Goal: Transaction & Acquisition: Purchase product/service

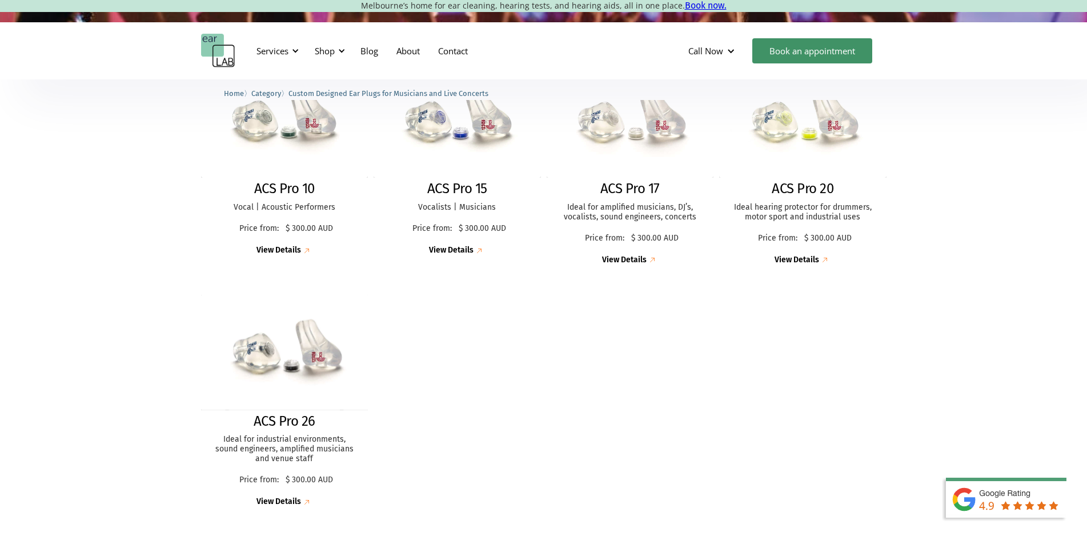
scroll to position [400, 0]
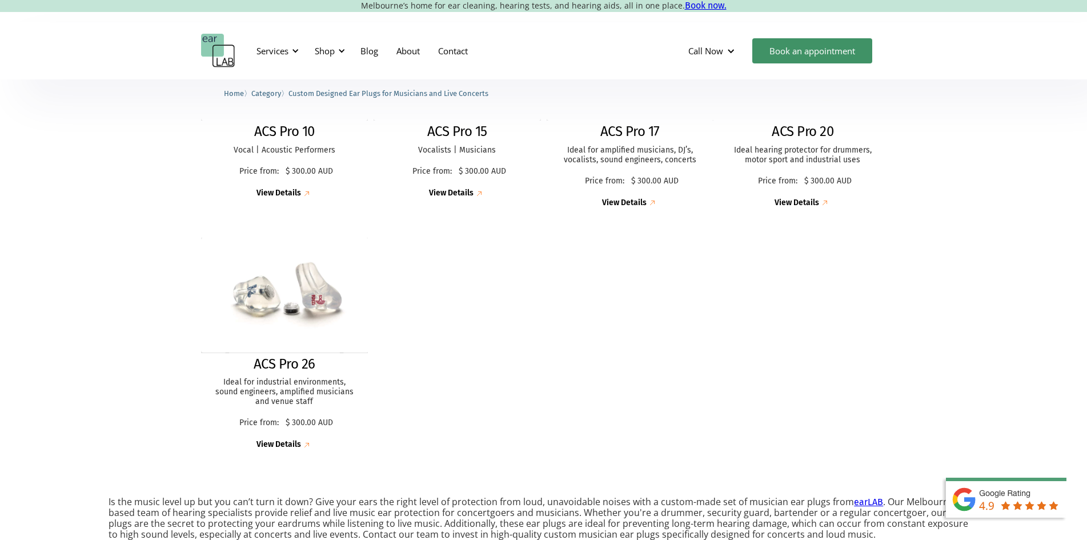
click at [822, 131] on h2 "ACS Pro 20" at bounding box center [803, 131] width 62 height 17
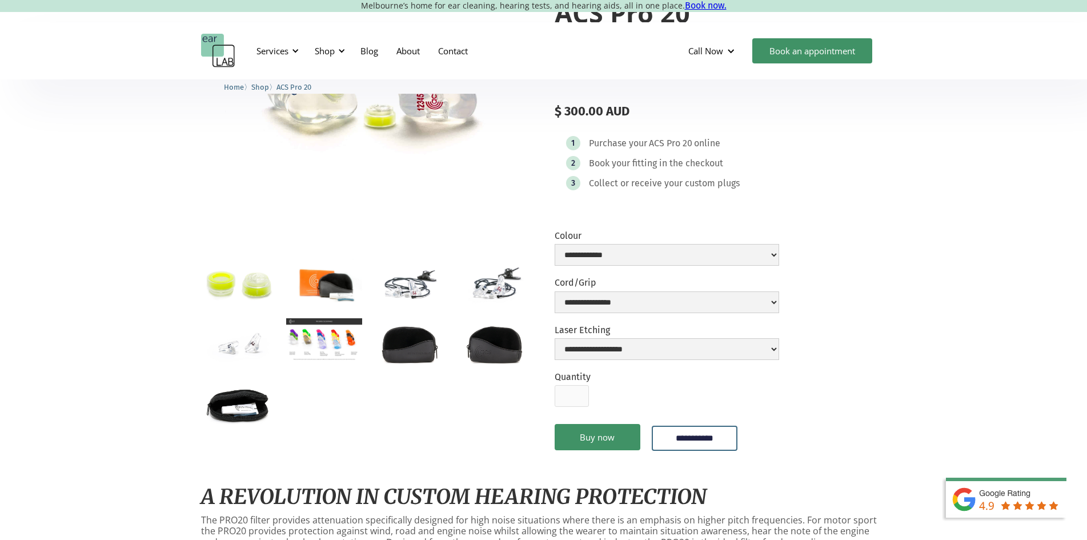
scroll to position [57, 0]
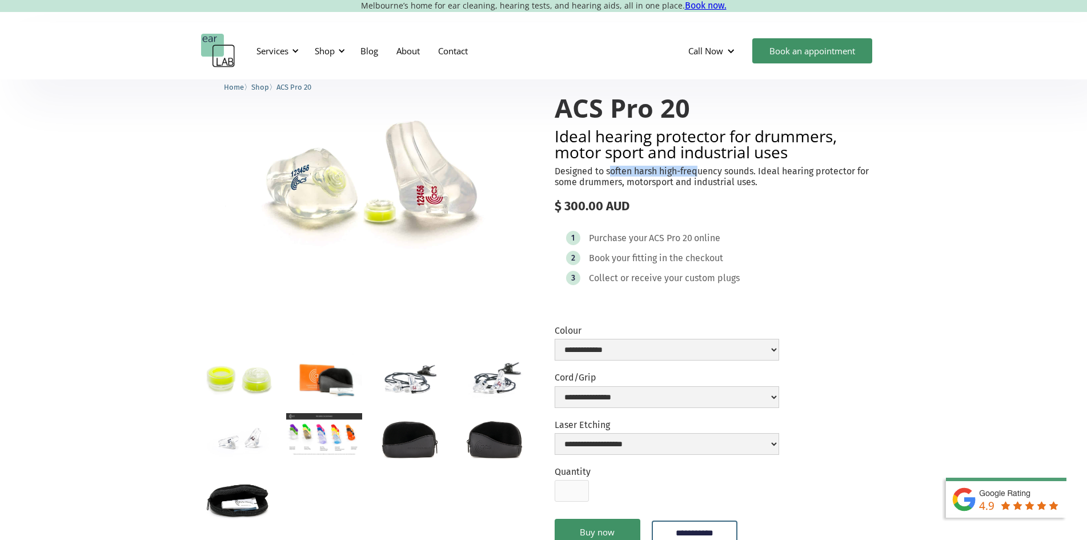
drag, startPoint x: 621, startPoint y: 167, endPoint x: 721, endPoint y: 171, distance: 100.7
click at [721, 171] on p "Designed to soften harsh high-frequency sounds. Ideal hearing protector for som…" at bounding box center [721, 177] width 332 height 22
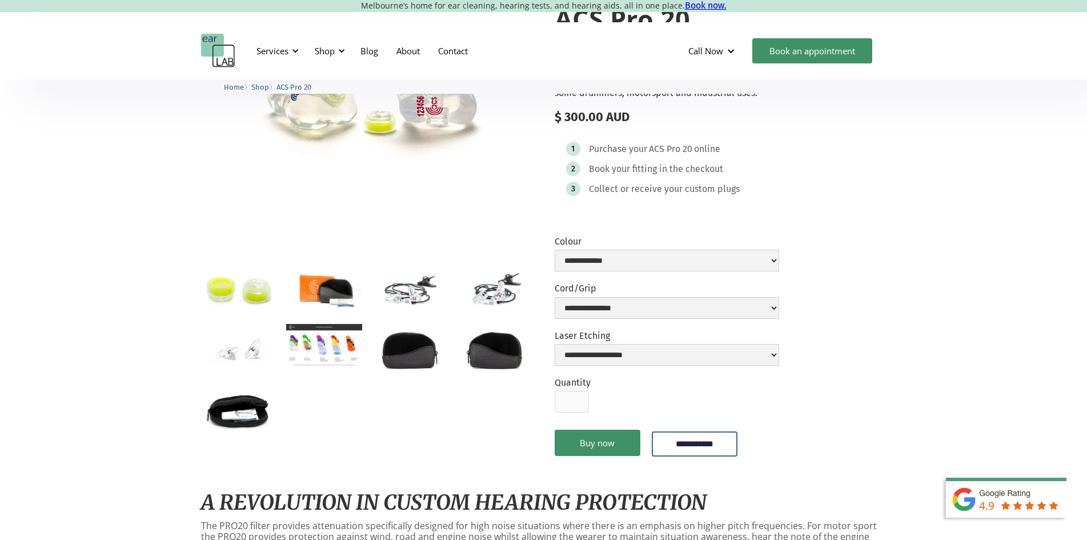
scroll to position [171, 0]
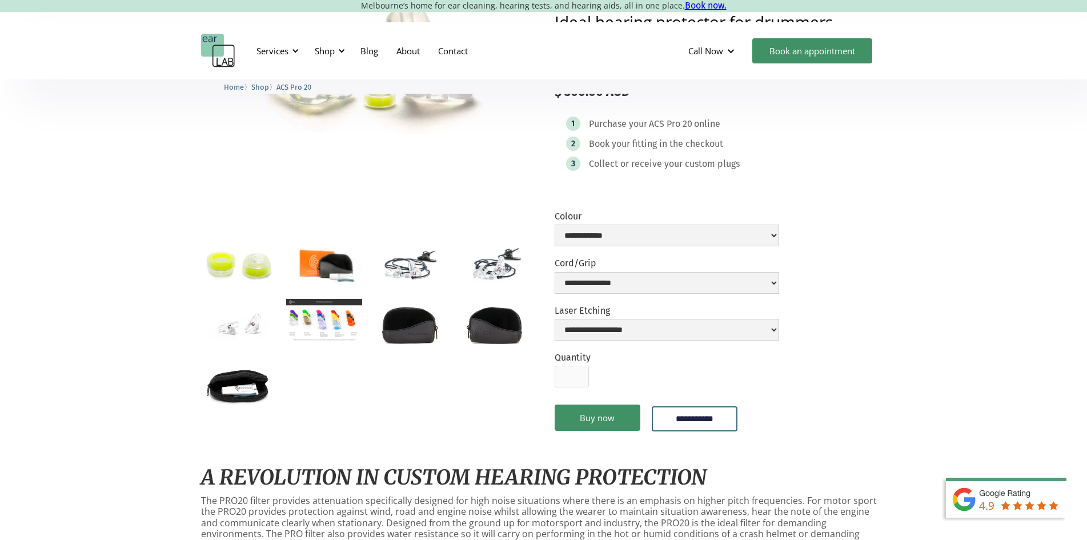
click at [415, 274] on img "open lightbox" at bounding box center [409, 264] width 76 height 50
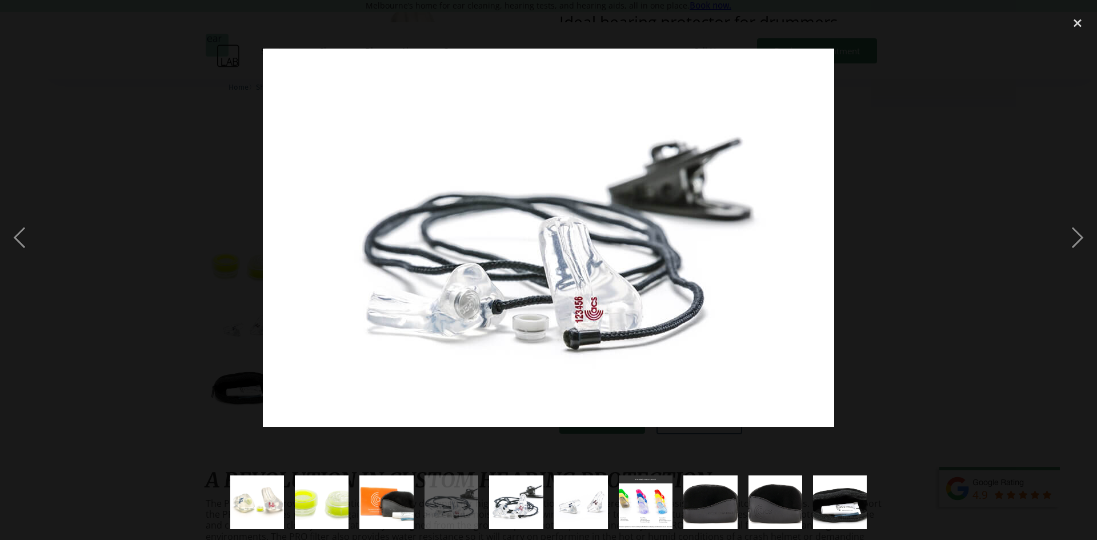
click at [163, 299] on div at bounding box center [548, 238] width 1097 height 454
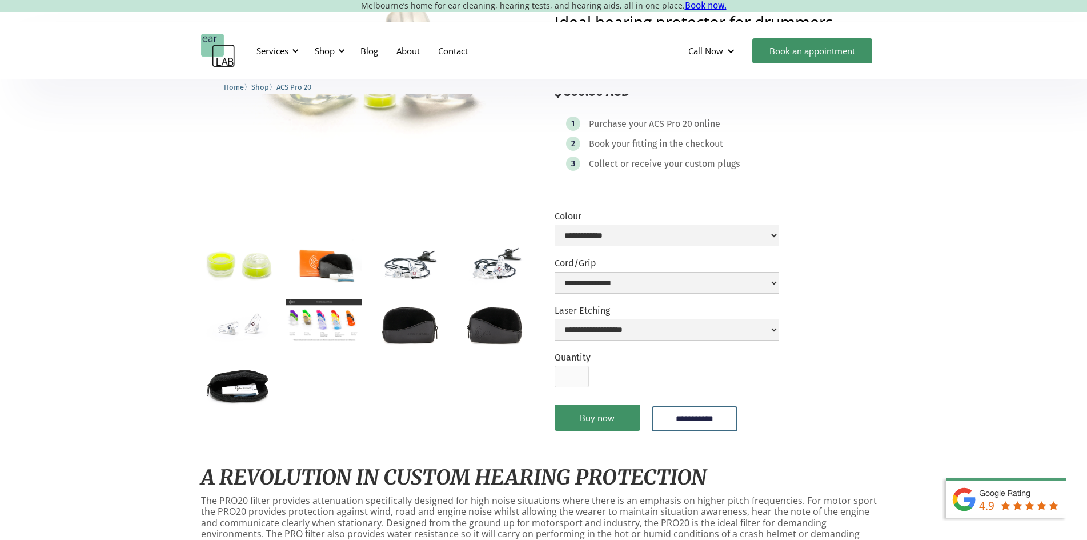
click at [358, 325] on img "open lightbox" at bounding box center [324, 320] width 76 height 43
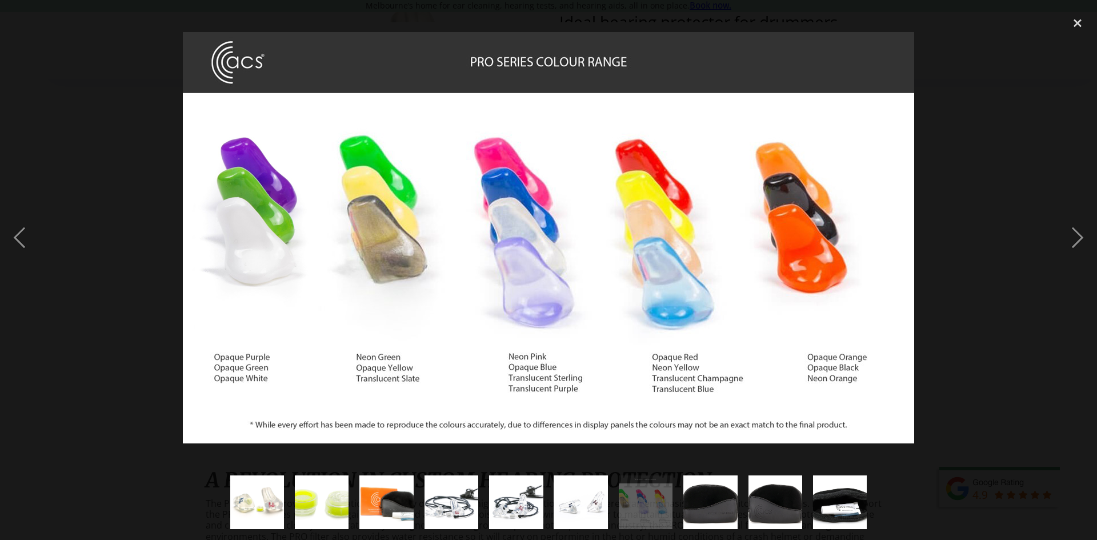
click at [148, 353] on div at bounding box center [548, 238] width 1097 height 454
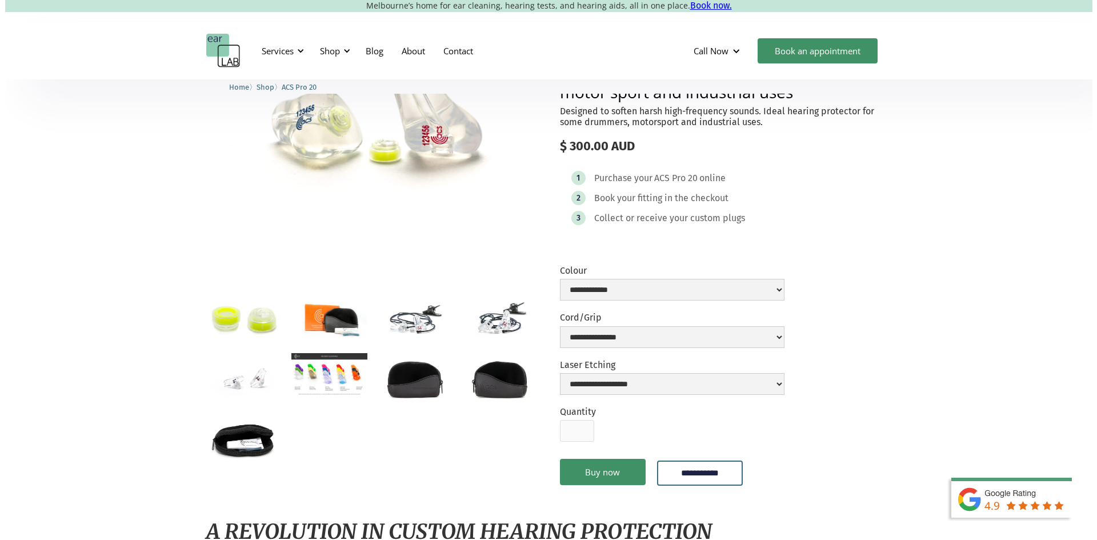
scroll to position [114, 0]
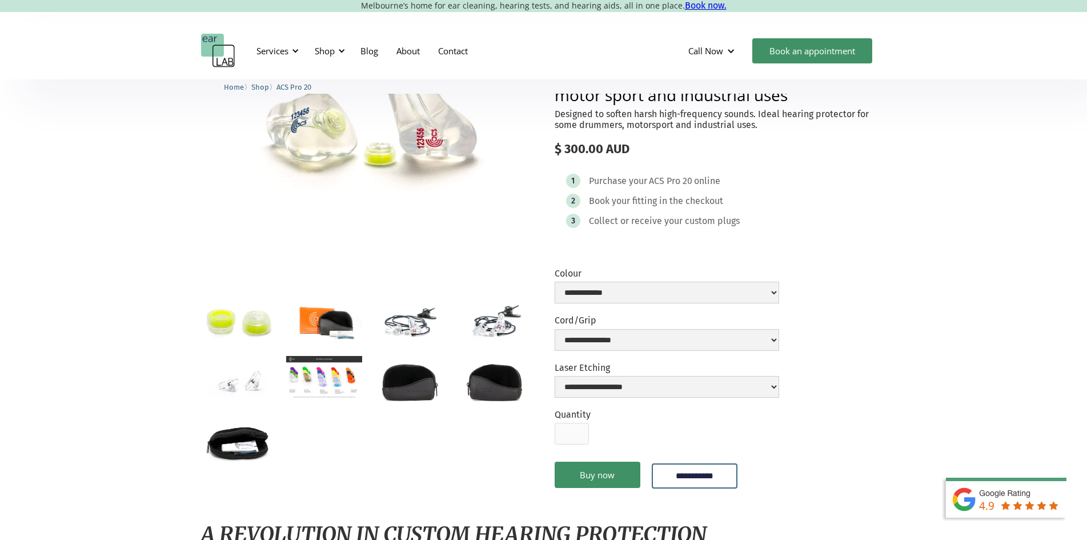
click at [668, 309] on div "**********" at bounding box center [667, 288] width 225 height 41
click at [240, 439] on img "open lightbox" at bounding box center [239, 440] width 76 height 50
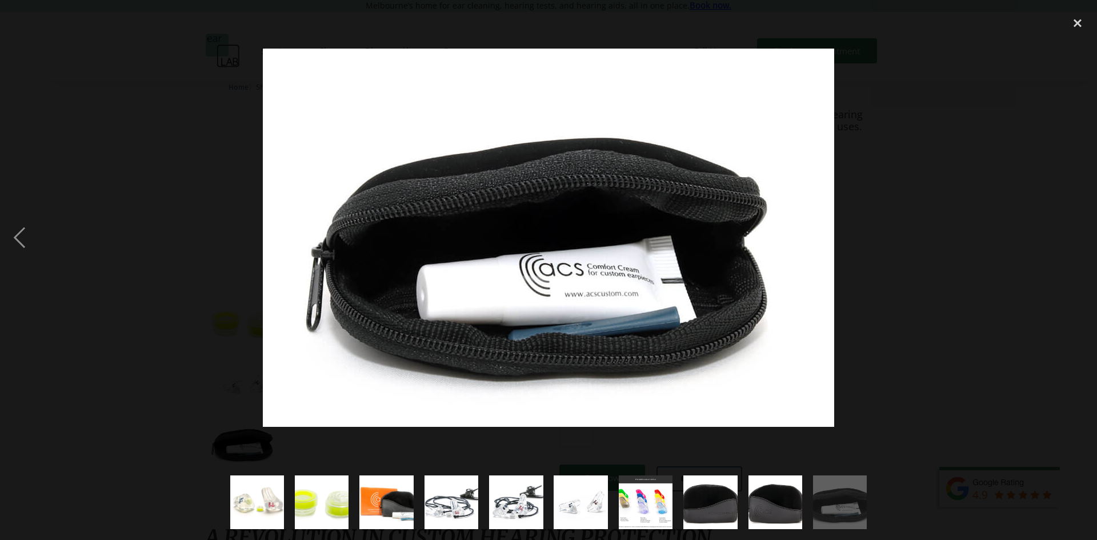
click at [174, 416] on div at bounding box center [548, 238] width 1097 height 454
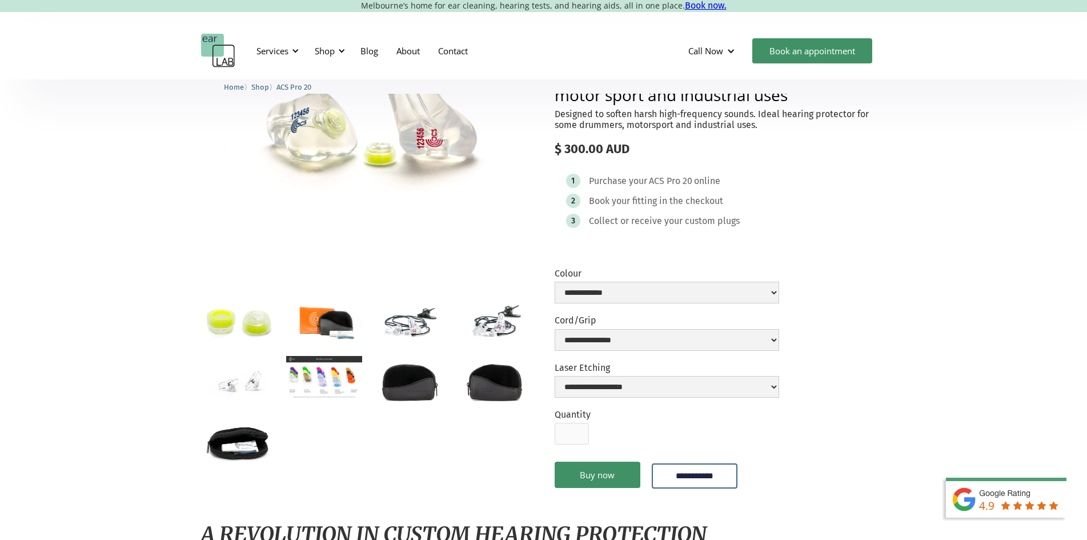
click at [226, 330] on img "open lightbox" at bounding box center [239, 321] width 76 height 50
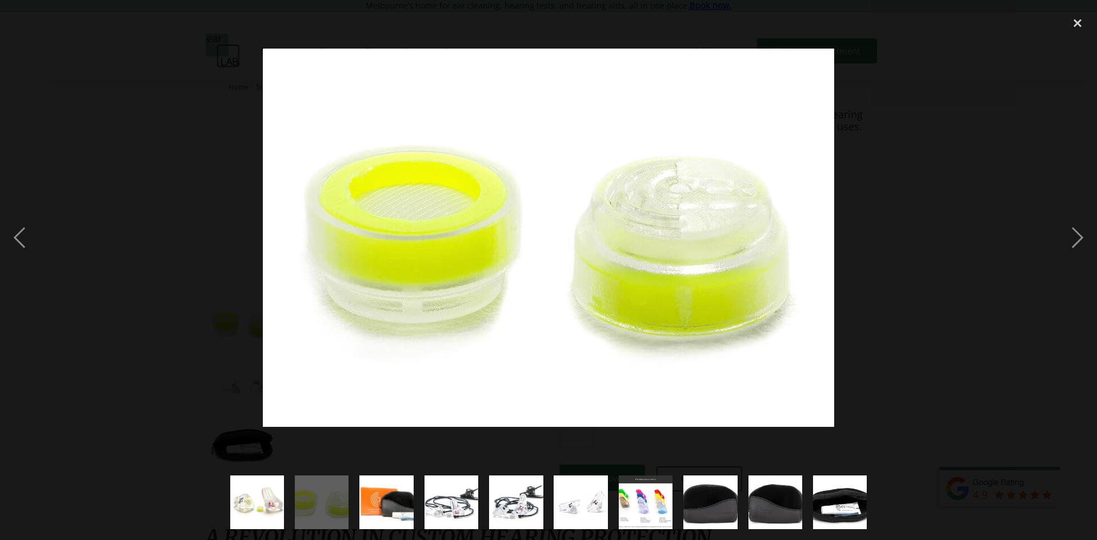
click at [123, 418] on div at bounding box center [548, 238] width 1097 height 454
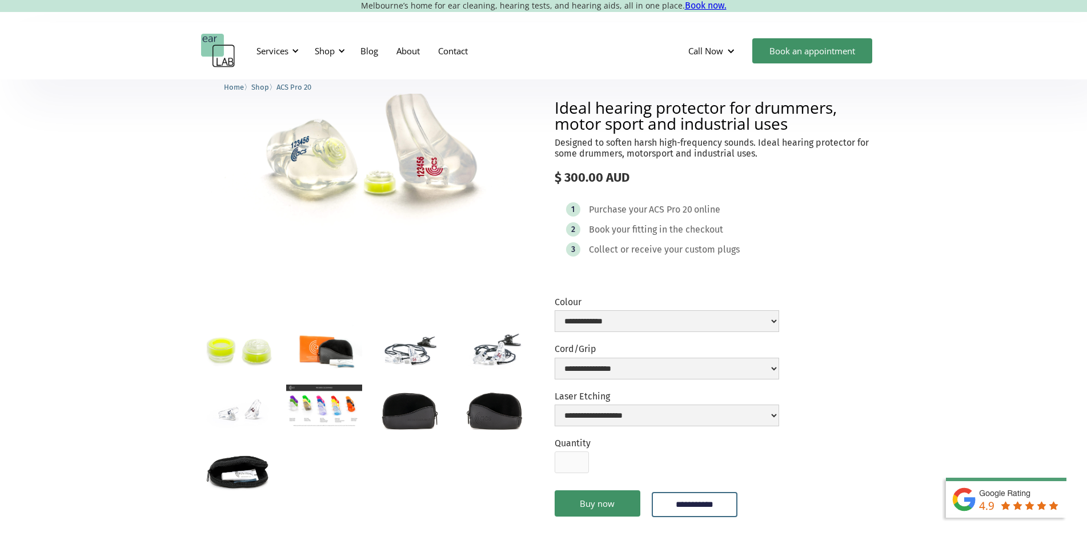
scroll to position [0, 0]
